Goal: Information Seeking & Learning: Learn about a topic

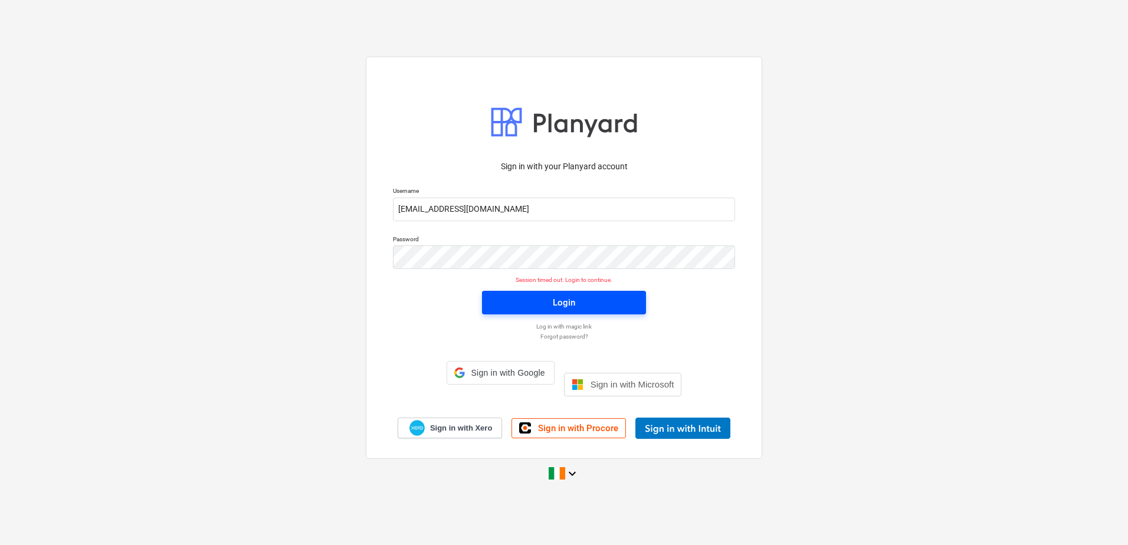
click at [556, 310] on div "Login" at bounding box center [564, 302] width 22 height 15
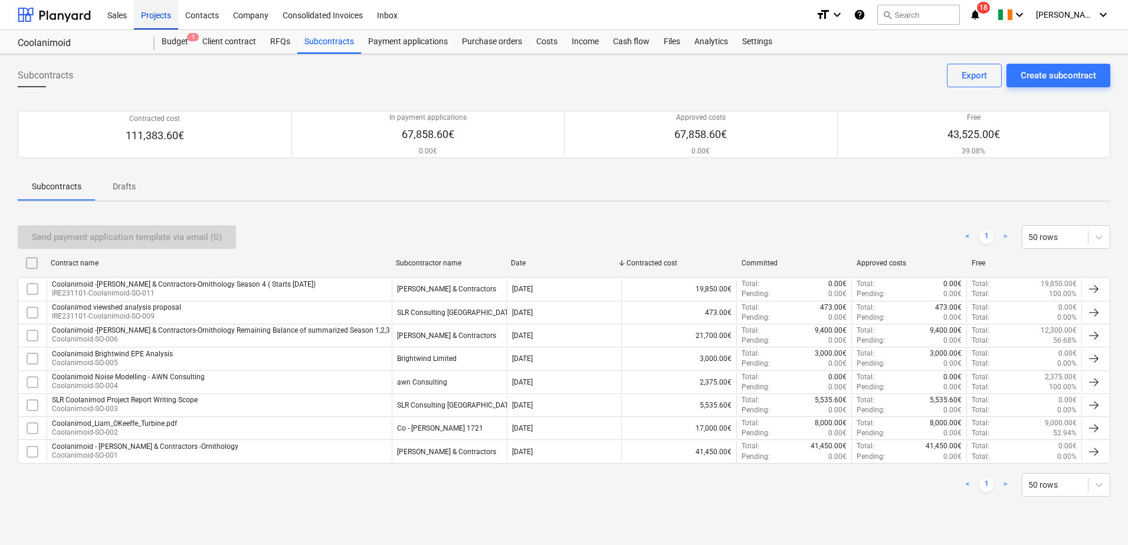
click at [160, 15] on div "Projects" at bounding box center [156, 14] width 44 height 30
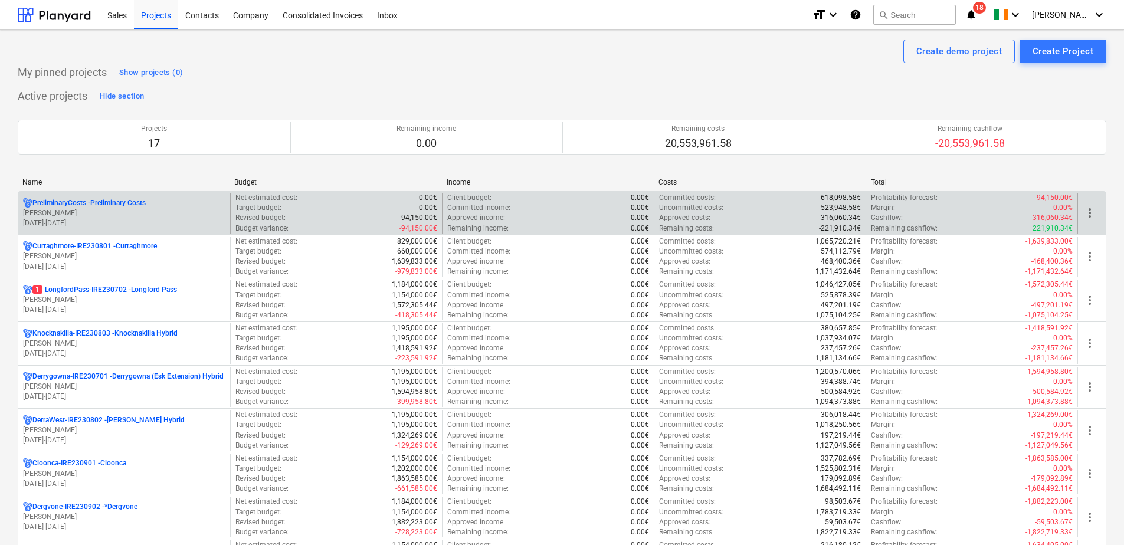
click at [152, 203] on div "PreliminaryCosts - Preliminary Costs" at bounding box center [124, 203] width 202 height 10
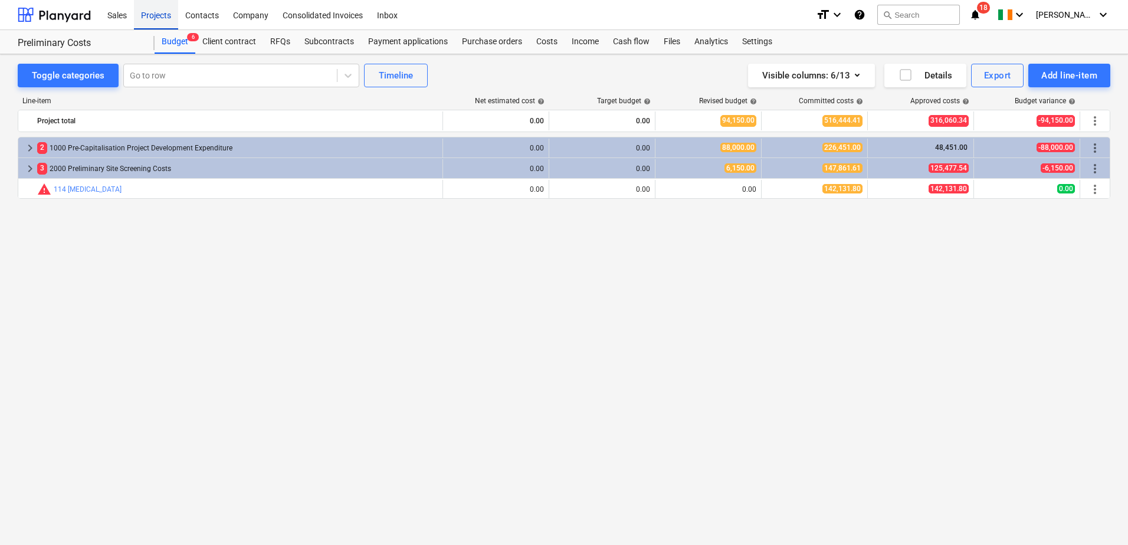
click at [152, 20] on div "Projects" at bounding box center [156, 14] width 44 height 30
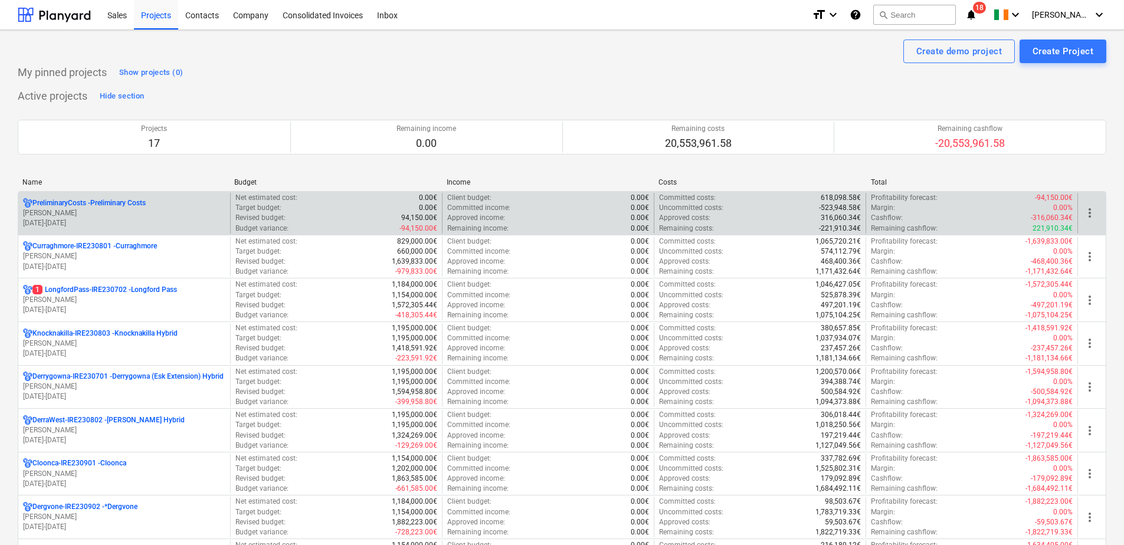
click at [92, 215] on p "[PERSON_NAME]" at bounding box center [124, 213] width 202 height 10
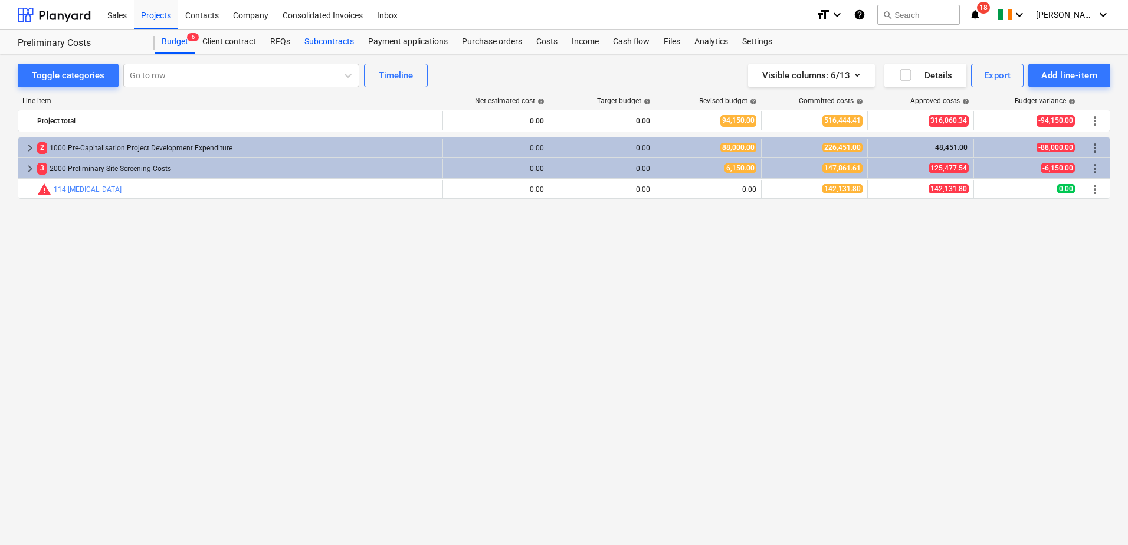
click at [310, 36] on div "Subcontracts" at bounding box center [329, 42] width 64 height 24
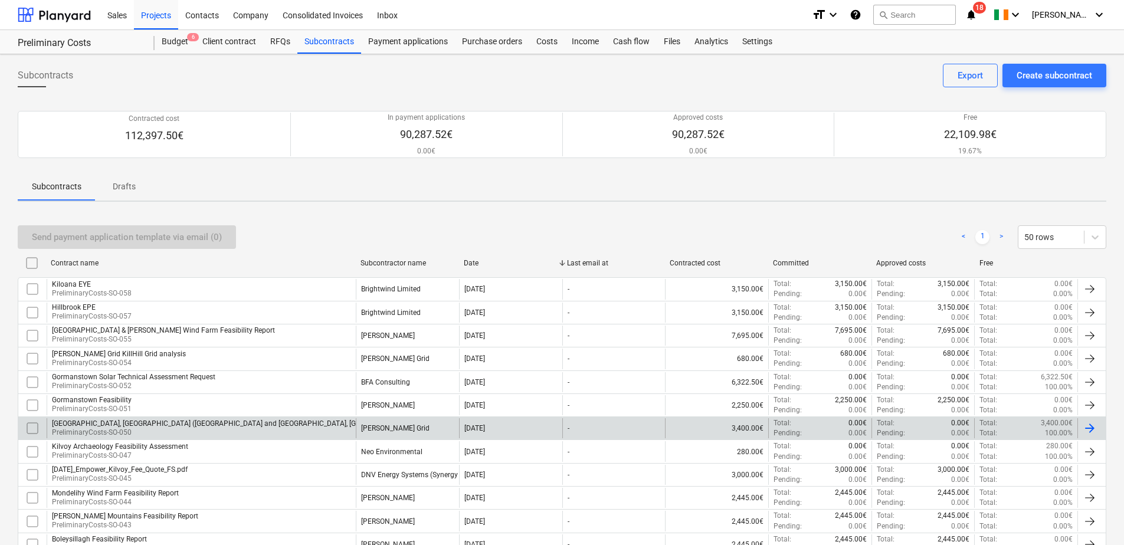
click at [133, 429] on p "PreliminaryCosts-SO-050" at bounding box center [366, 433] width 628 height 10
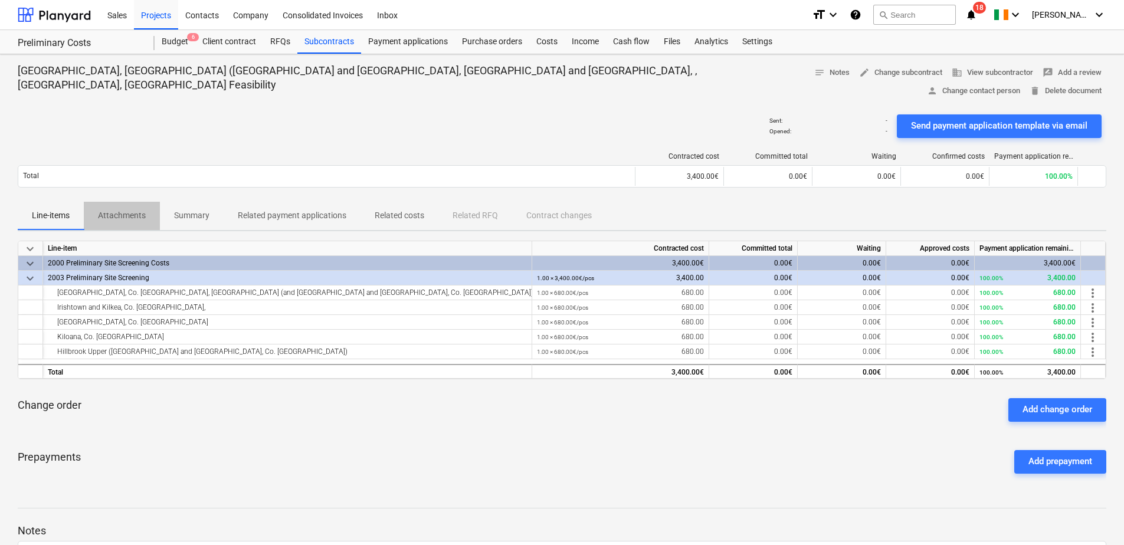
click at [123, 209] on p "Attachments" at bounding box center [122, 215] width 48 height 12
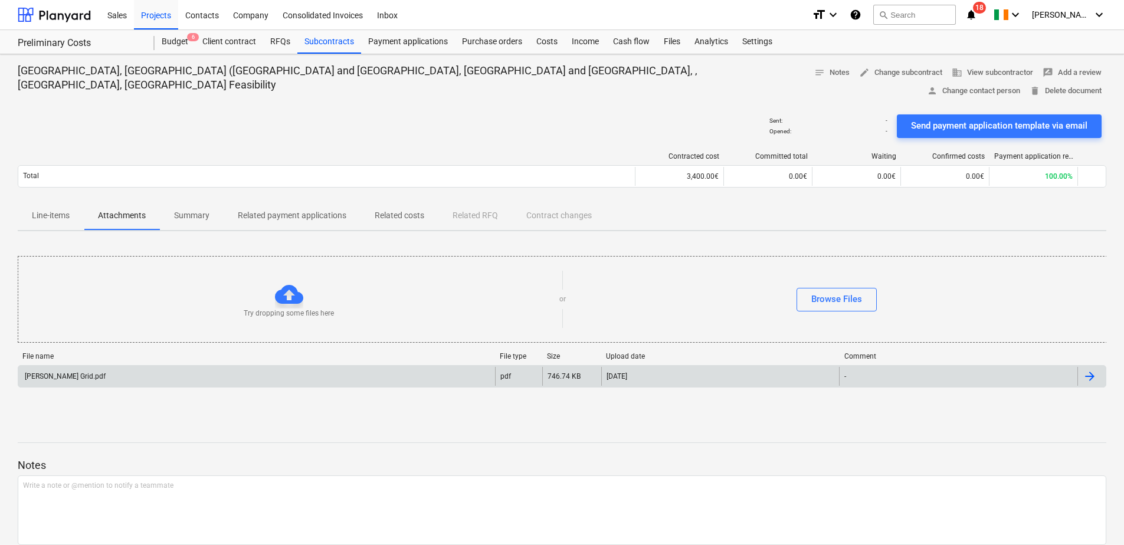
click at [116, 367] on div "[PERSON_NAME] Grid.pdf" at bounding box center [256, 376] width 477 height 19
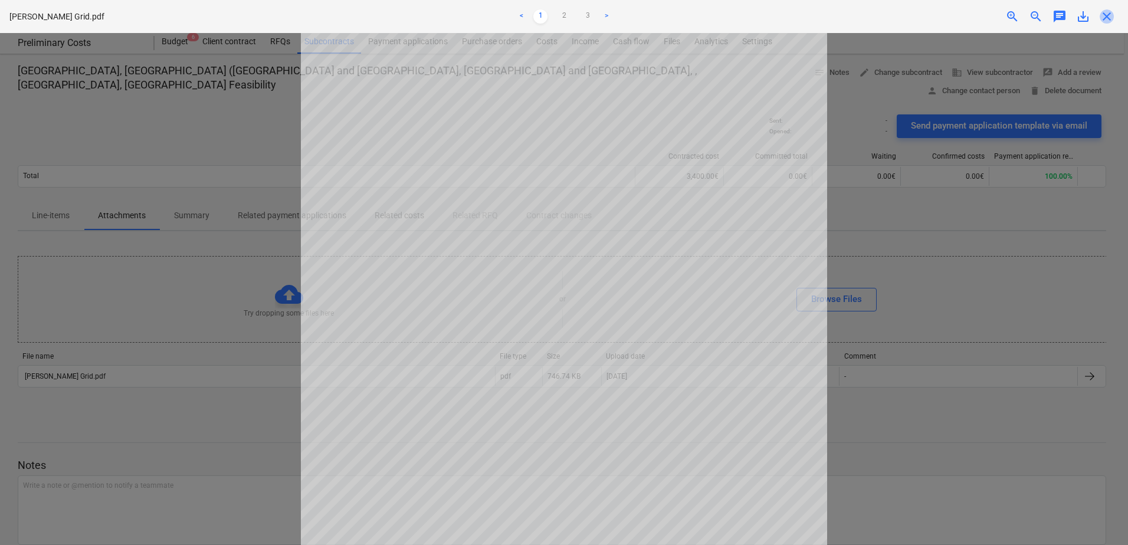
click at [1104, 19] on span "close" at bounding box center [1107, 16] width 14 height 14
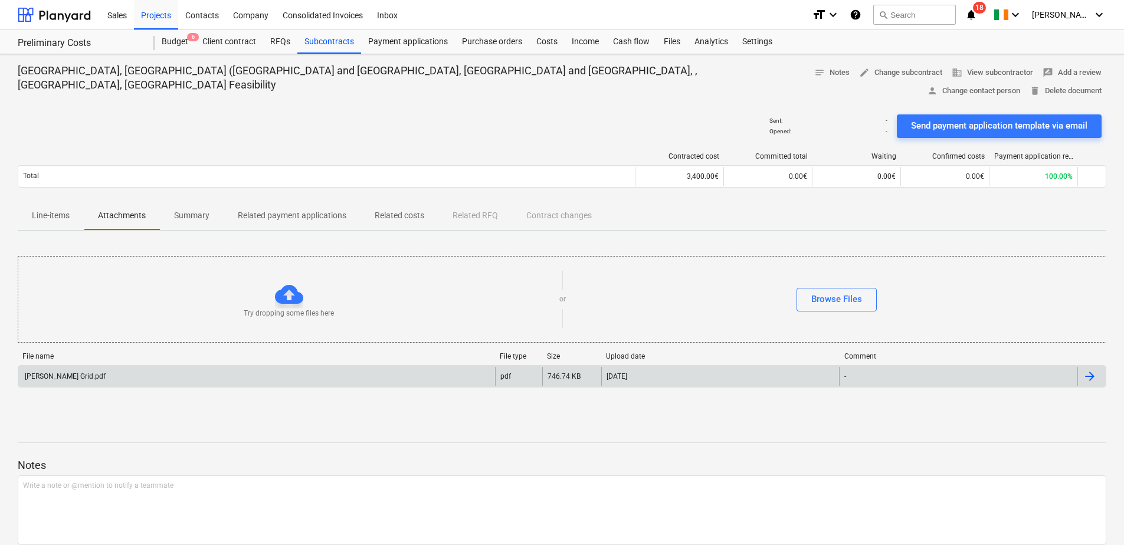
click at [107, 367] on div "[PERSON_NAME] Grid.pdf" at bounding box center [256, 376] width 477 height 19
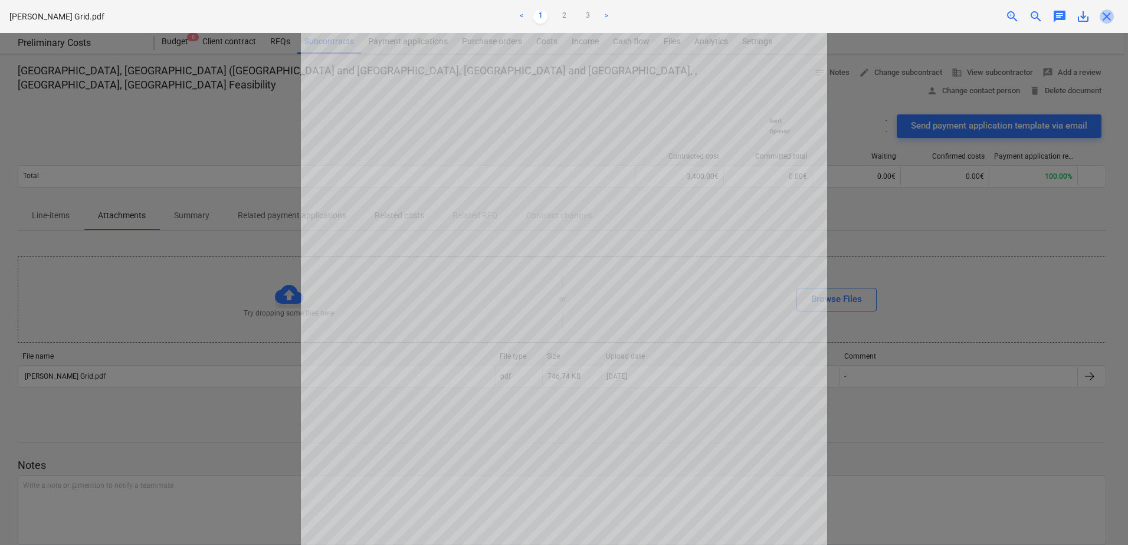
click at [1105, 17] on span "close" at bounding box center [1107, 16] width 14 height 14
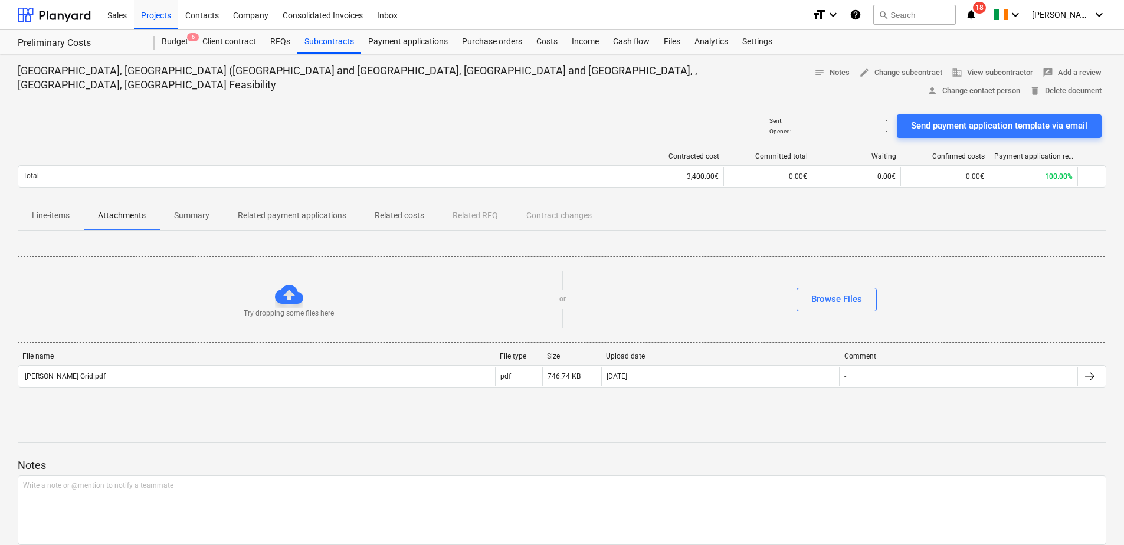
click at [62, 209] on p "Line-items" at bounding box center [51, 215] width 38 height 12
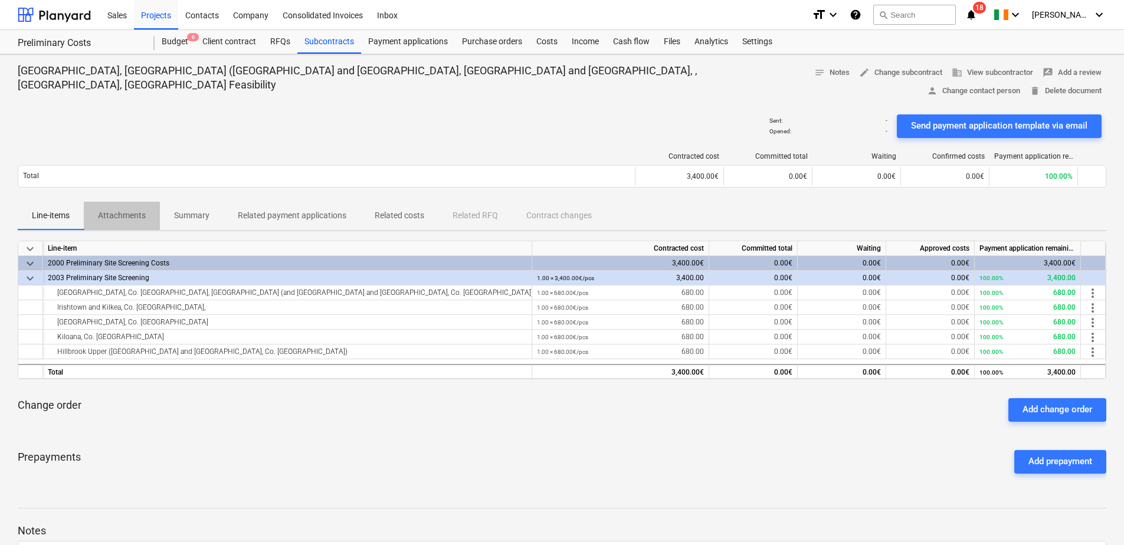
click at [125, 206] on span "Attachments" at bounding box center [122, 215] width 76 height 19
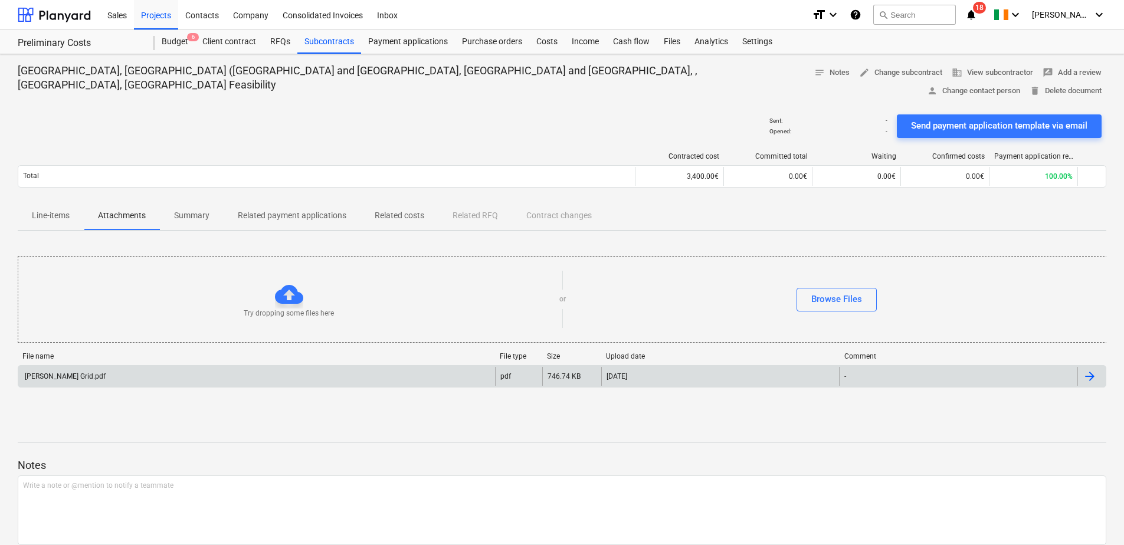
click at [110, 367] on div "[PERSON_NAME] Grid.pdf" at bounding box center [256, 376] width 477 height 19
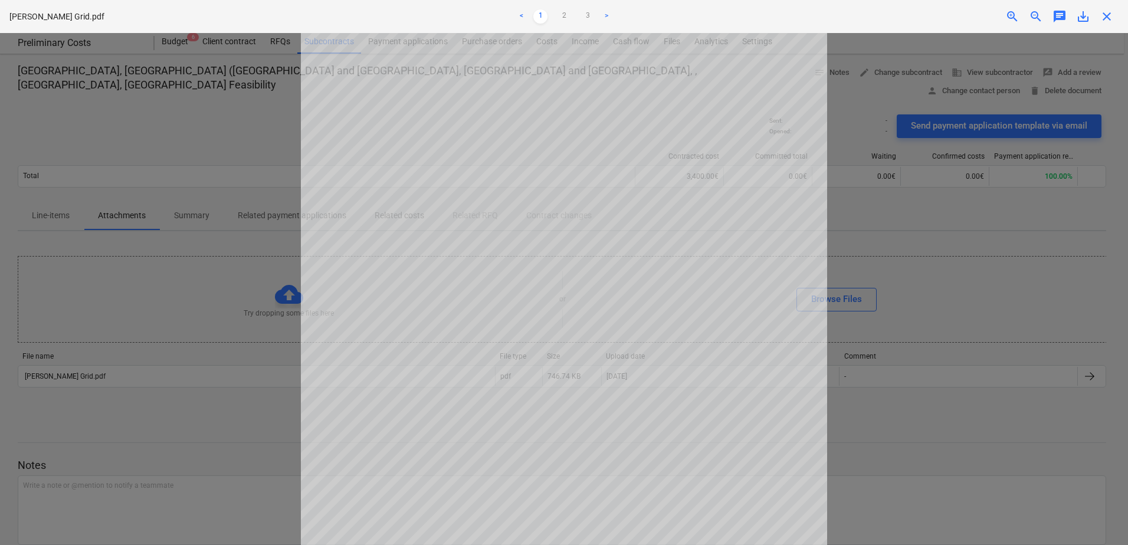
click at [1105, 14] on span "close" at bounding box center [1107, 16] width 14 height 14
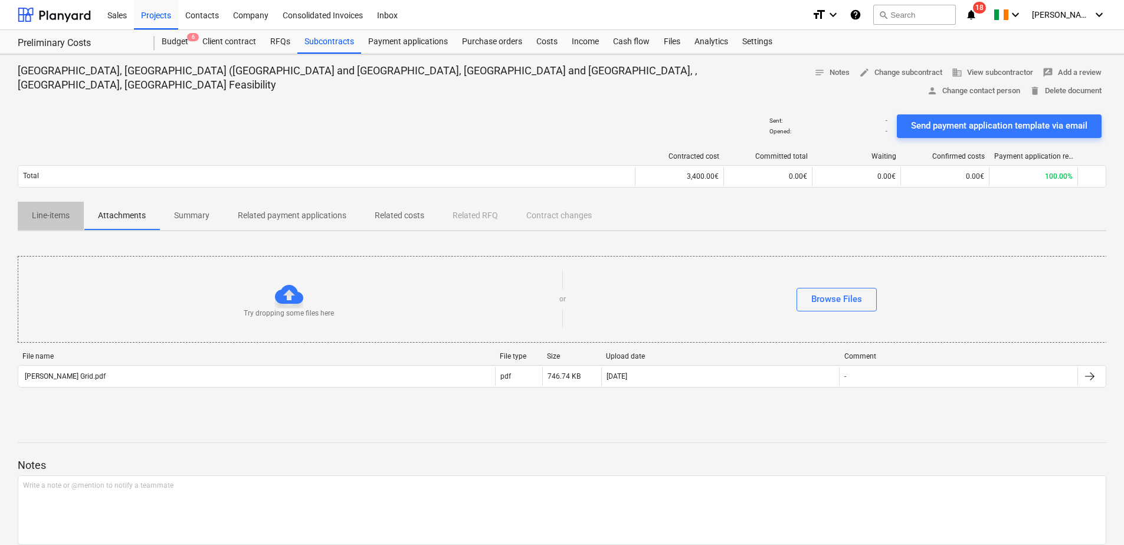
click at [39, 209] on p "Line-items" at bounding box center [51, 215] width 38 height 12
